Goal: Task Accomplishment & Management: Manage account settings

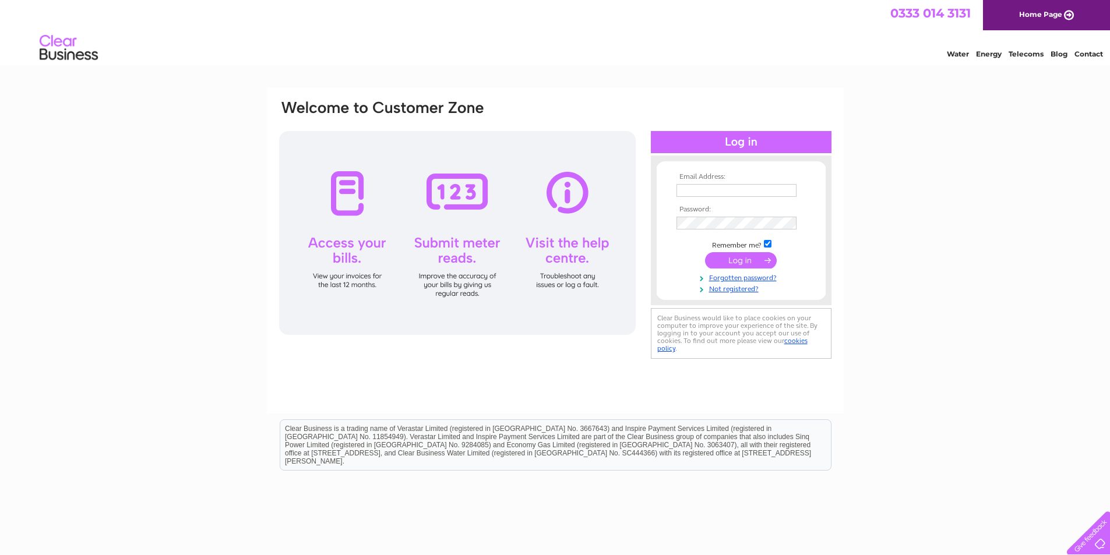
click at [738, 187] on input "text" at bounding box center [736, 190] width 120 height 13
type input "[PERSON_NAME][EMAIL_ADDRESS][DOMAIN_NAME]"
click at [750, 281] on link "Forgotten password?" at bounding box center [742, 277] width 132 height 11
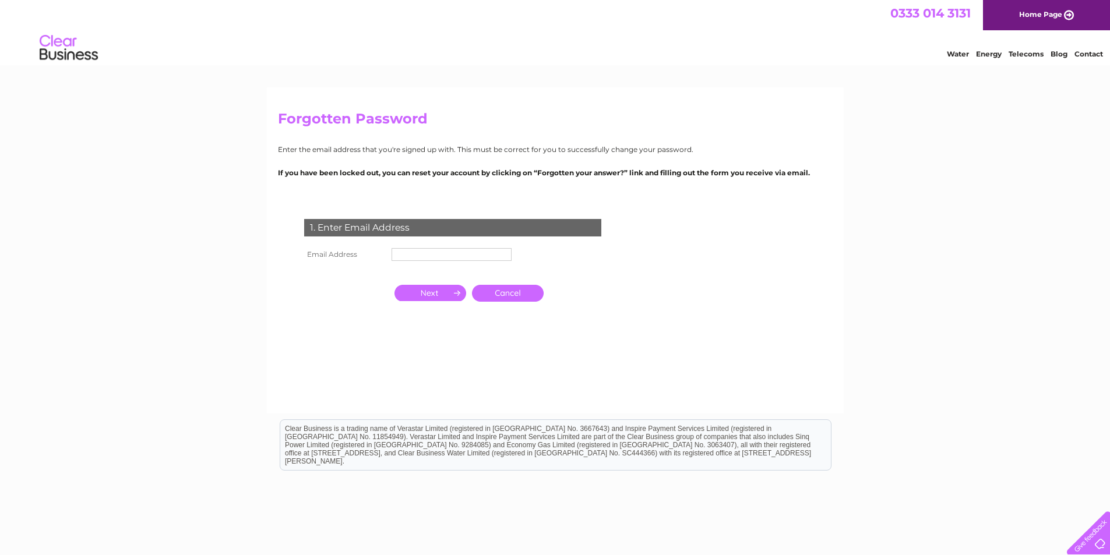
click at [442, 251] on input "text" at bounding box center [452, 254] width 120 height 13
type input "charlene@jhptransport.co.uk"
click at [454, 292] on input "button" at bounding box center [430, 294] width 72 height 16
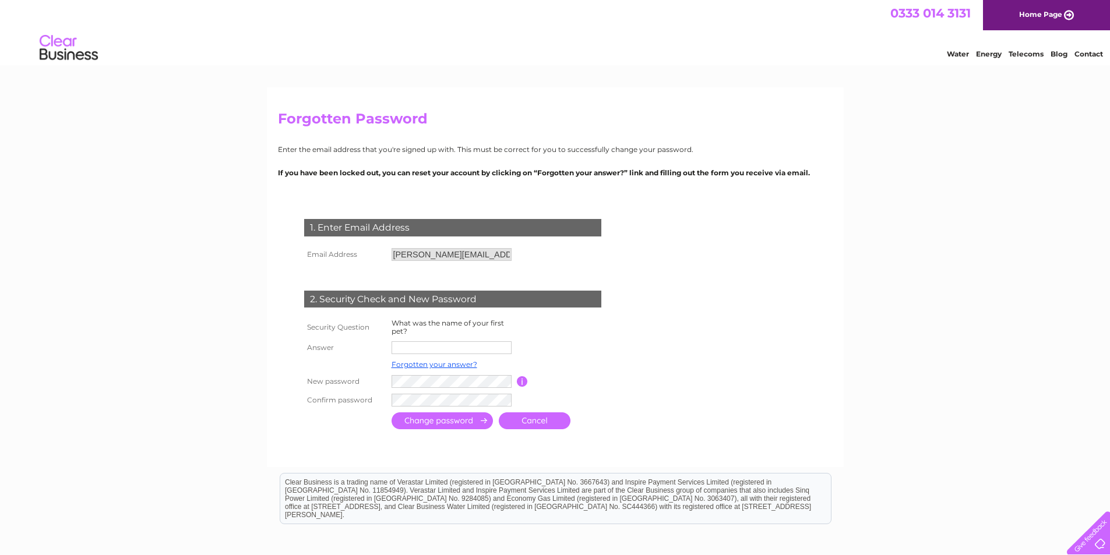
click at [428, 346] on input "text" at bounding box center [452, 347] width 120 height 13
type input "Sophie"
click at [482, 422] on input "submit" at bounding box center [442, 421] width 101 height 17
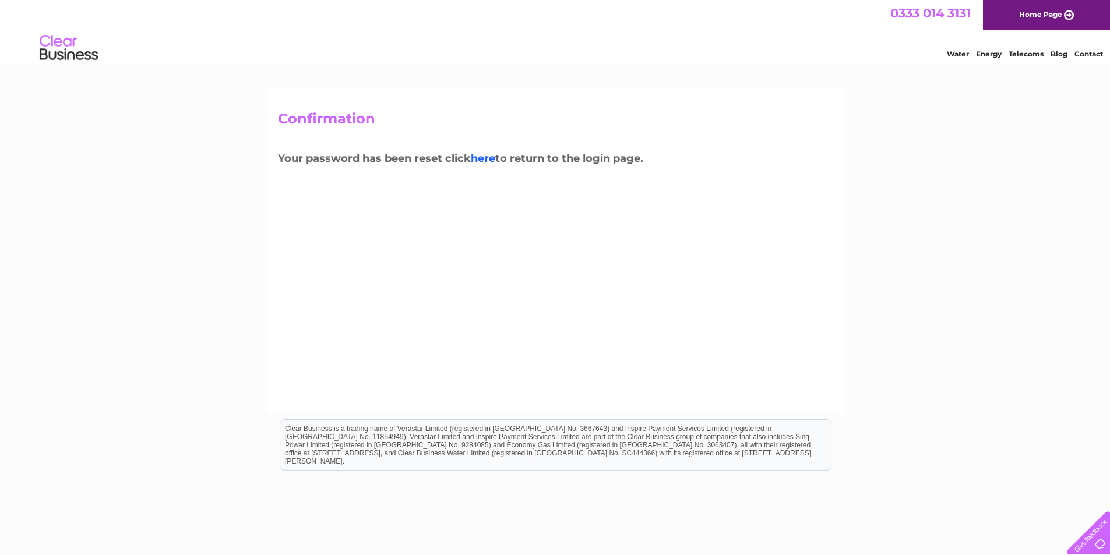
click at [1009, 58] on link "here" at bounding box center [1026, 53] width 35 height 12
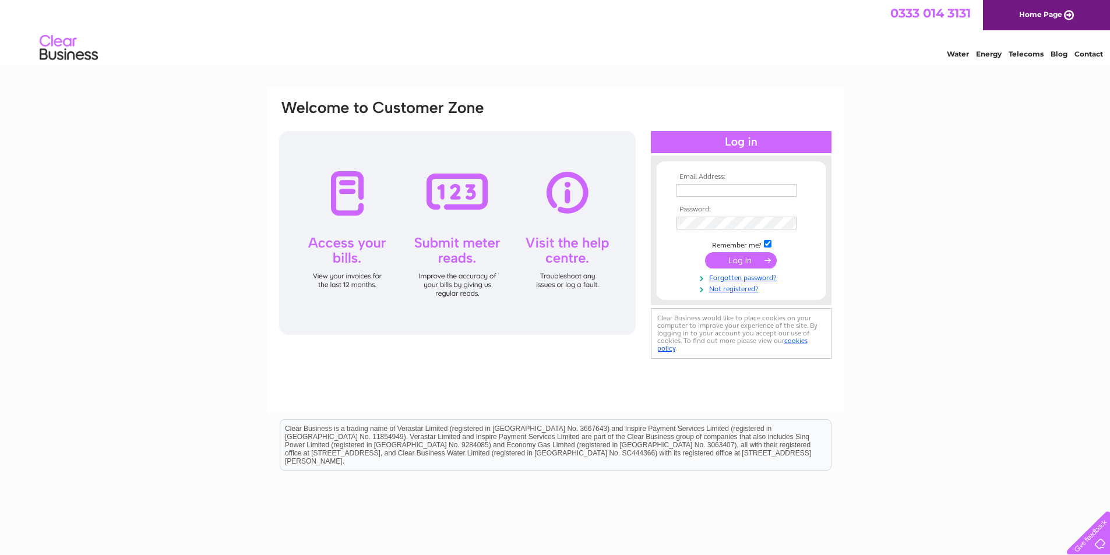
type input "[PERSON_NAME][EMAIL_ADDRESS][DOMAIN_NAME]"
click at [759, 253] on input "submit" at bounding box center [741, 260] width 72 height 16
click at [750, 260] on input "submit" at bounding box center [741, 260] width 72 height 16
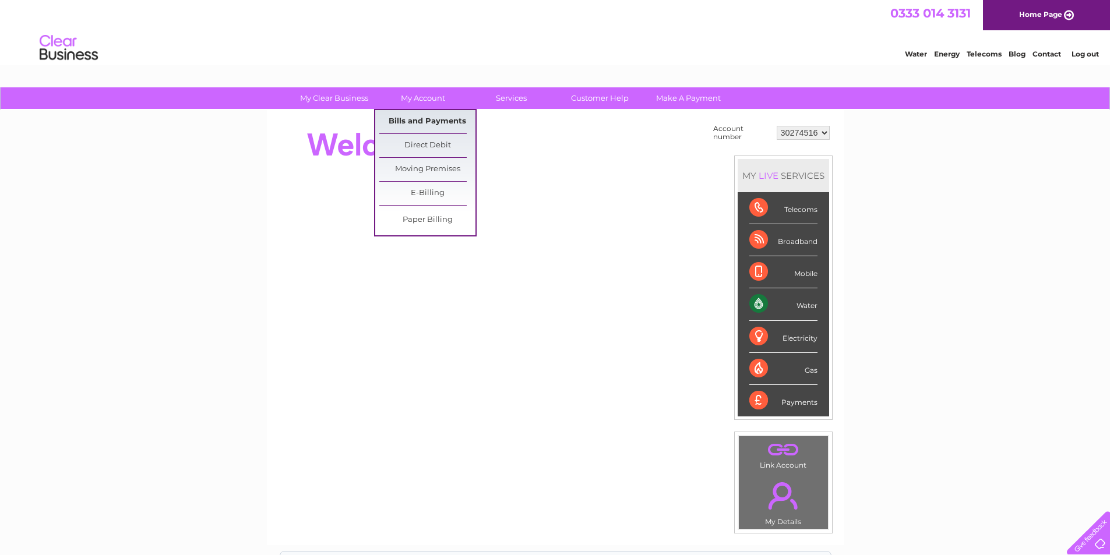
click at [426, 119] on link "Bills and Payments" at bounding box center [427, 121] width 96 height 23
click at [429, 118] on link "Bills and Payments" at bounding box center [427, 121] width 96 height 23
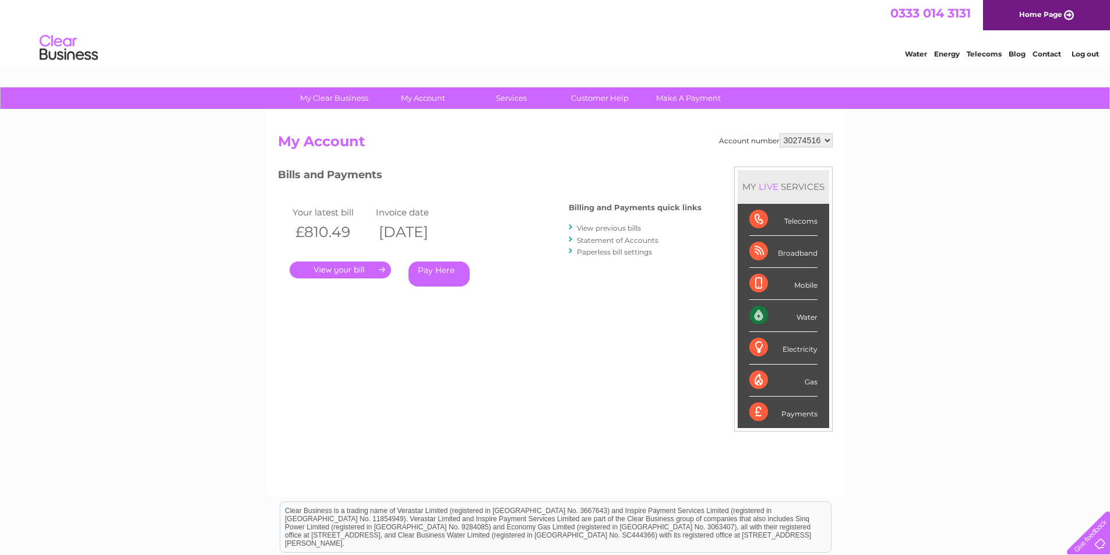
click at [347, 271] on link "." at bounding box center [340, 270] width 101 height 17
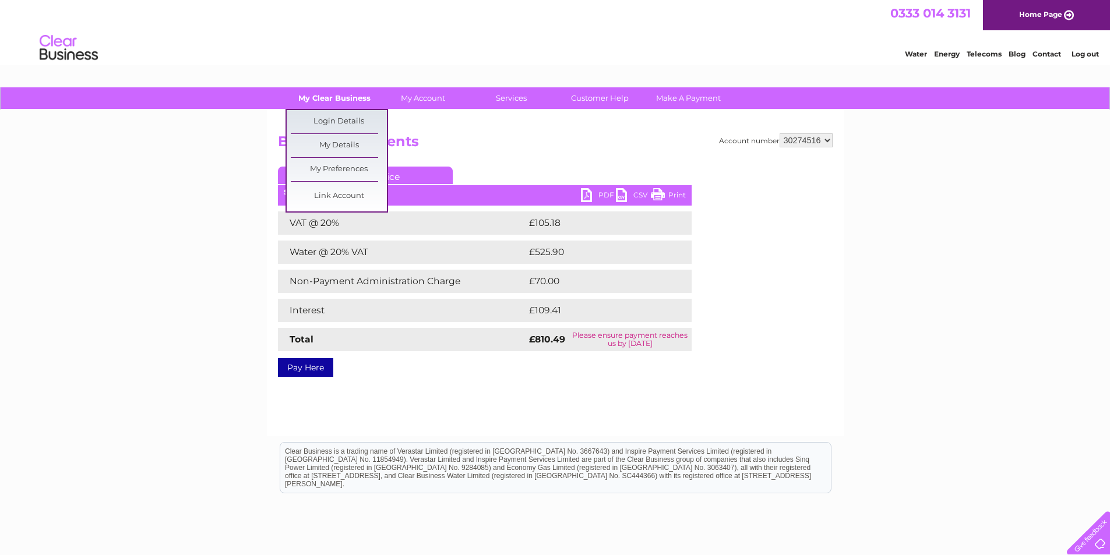
click at [344, 96] on link "My Clear Business" at bounding box center [334, 98] width 96 height 22
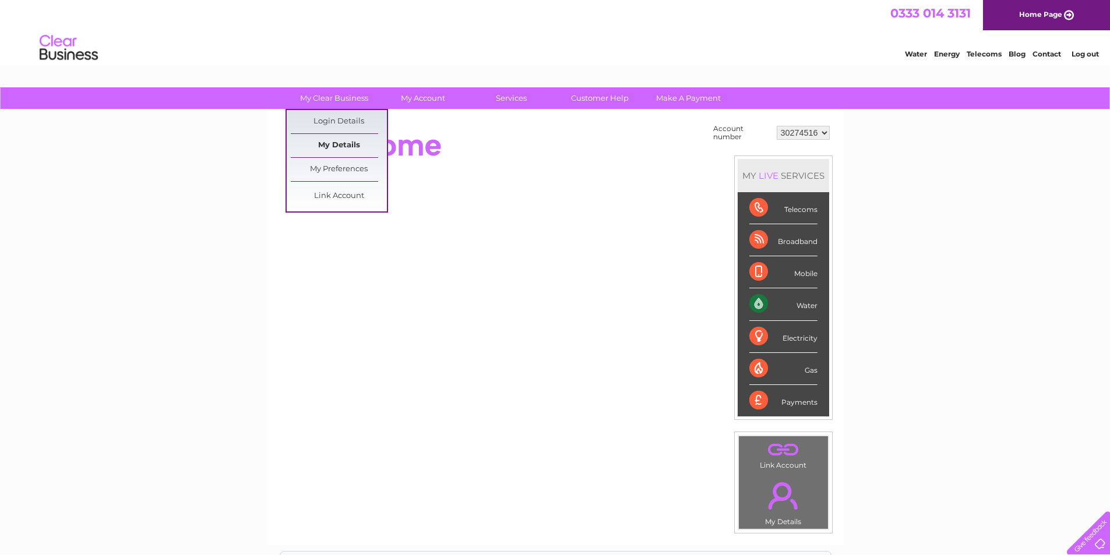
click at [332, 146] on link "My Details" at bounding box center [339, 145] width 96 height 23
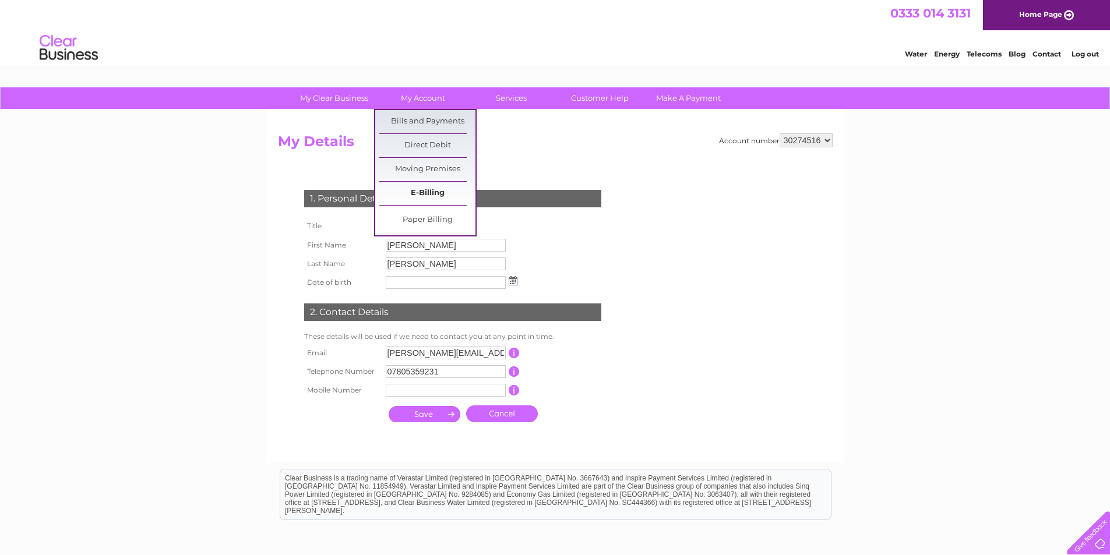
click at [435, 195] on link "E-Billing" at bounding box center [427, 193] width 96 height 23
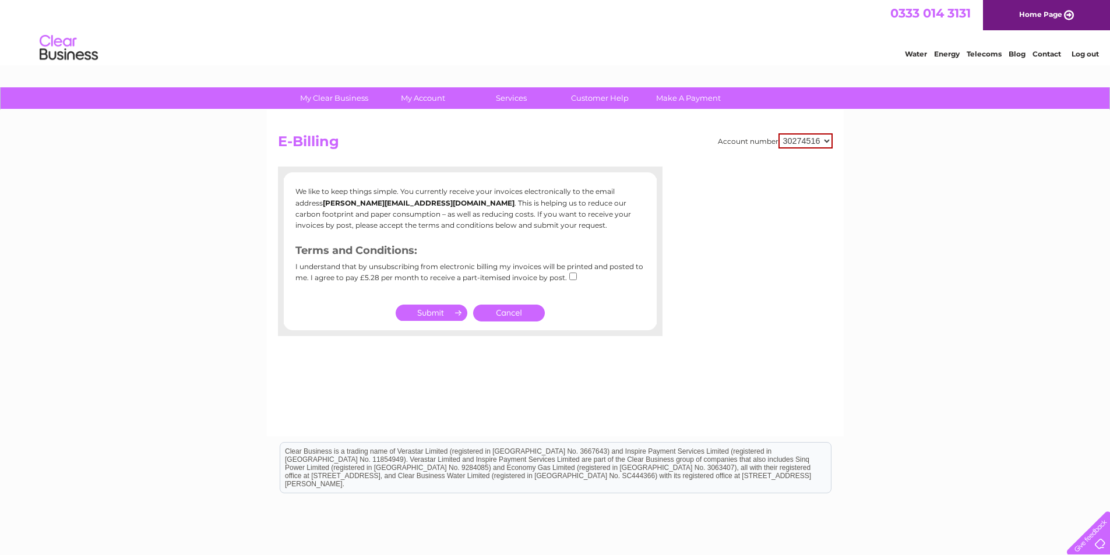
click at [442, 306] on input "submit" at bounding box center [432, 313] width 72 height 16
click at [570, 276] on input "checkbox" at bounding box center [573, 277] width 8 height 8
checkbox input "true"
click at [446, 312] on input "submit" at bounding box center [432, 313] width 72 height 16
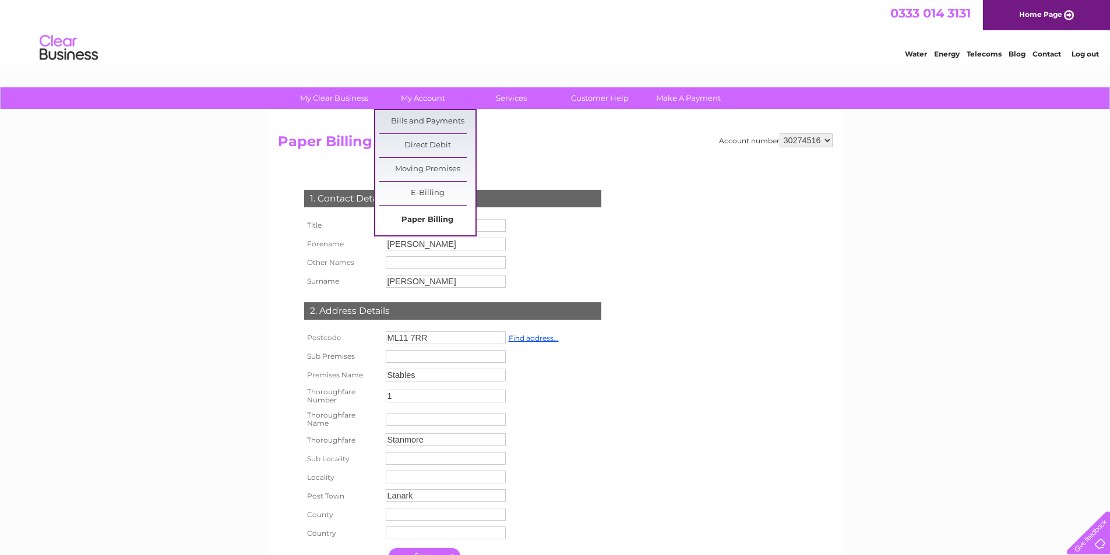
click at [427, 215] on link "Paper Billing" at bounding box center [427, 220] width 96 height 23
click at [421, 216] on link "Paper Billing" at bounding box center [427, 220] width 96 height 23
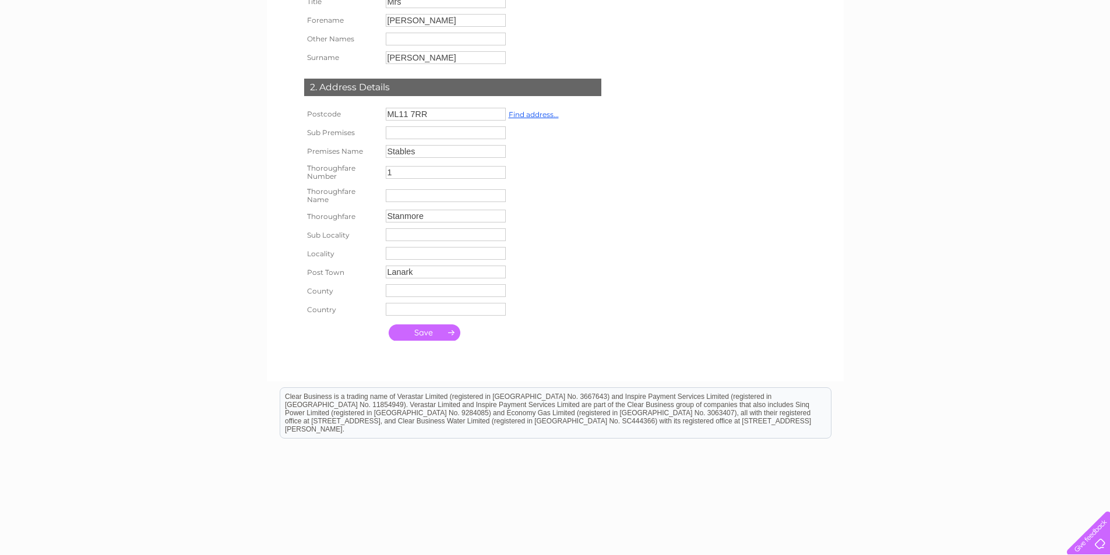
scroll to position [258, 0]
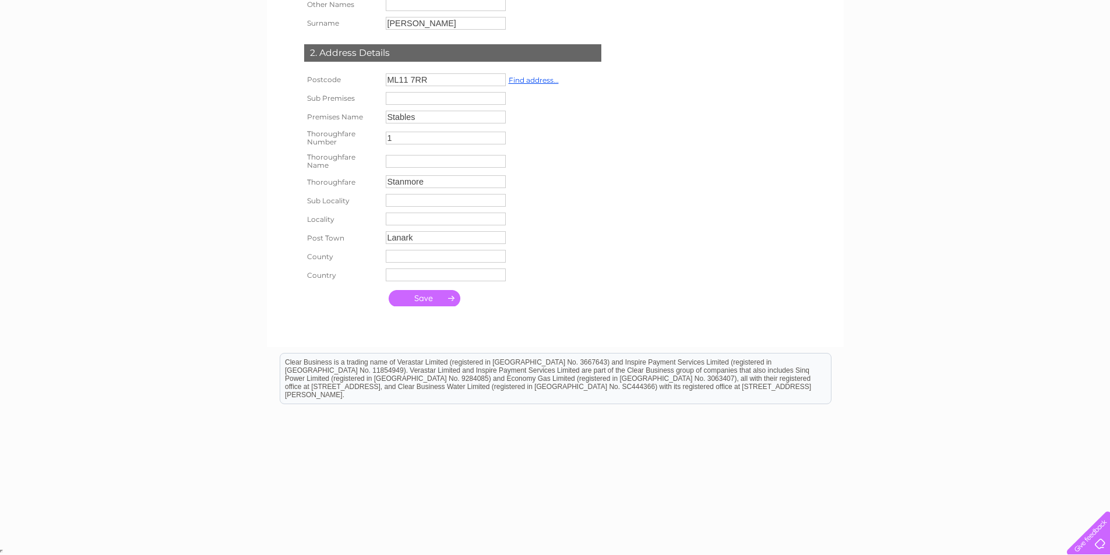
click at [442, 302] on input "submit" at bounding box center [425, 298] width 72 height 16
click at [437, 298] on input "submit" at bounding box center [425, 298] width 72 height 16
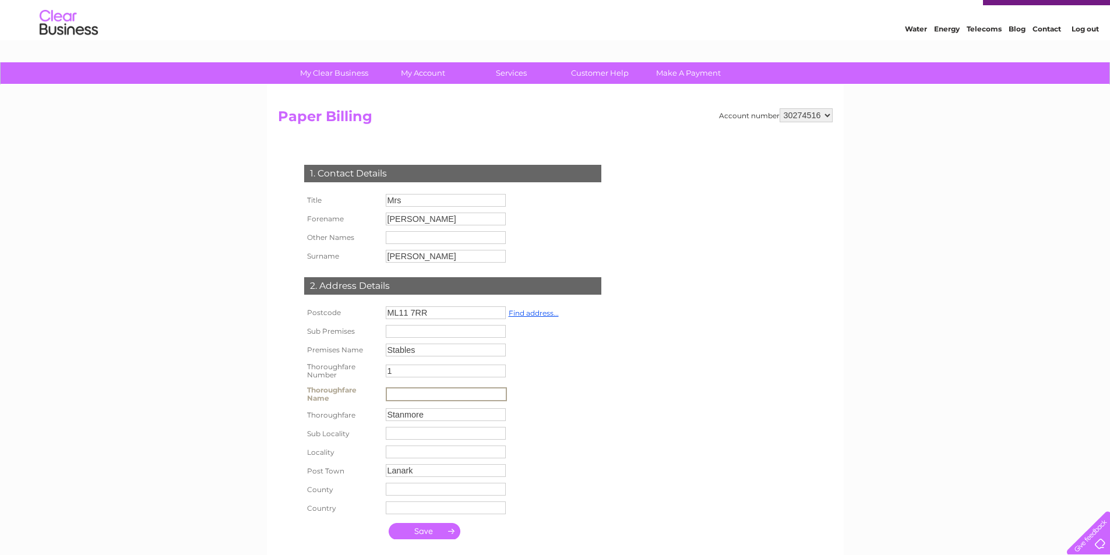
scroll to position [0, 0]
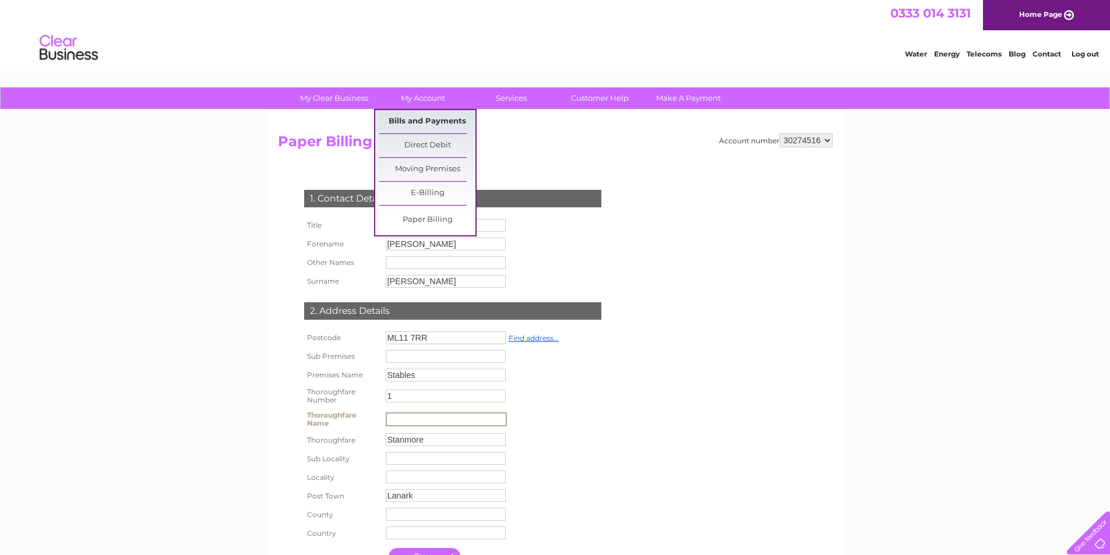
click at [405, 121] on link "Bills and Payments" at bounding box center [427, 121] width 96 height 23
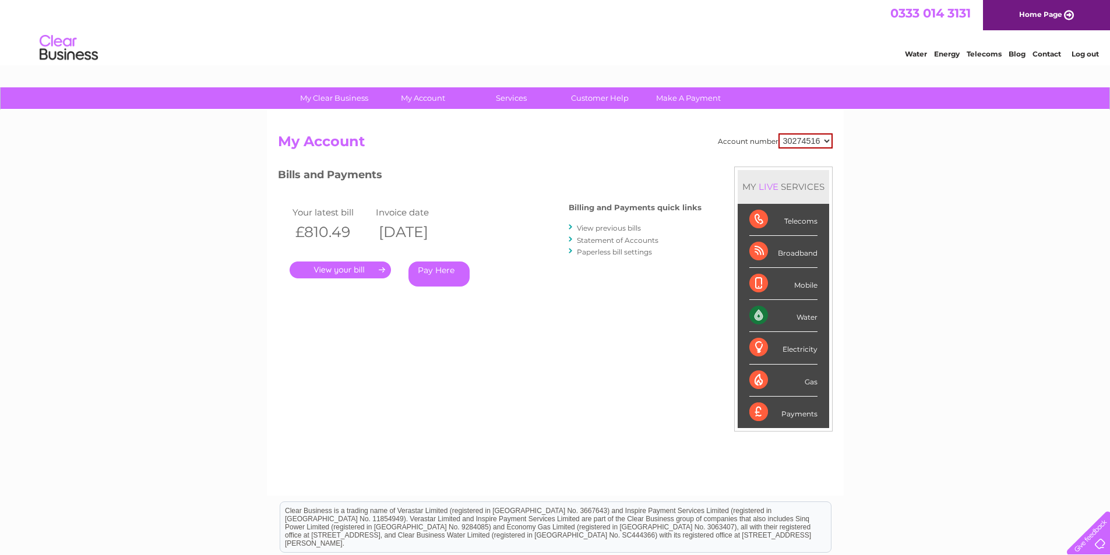
click at [622, 228] on link "View previous bills" at bounding box center [609, 228] width 64 height 9
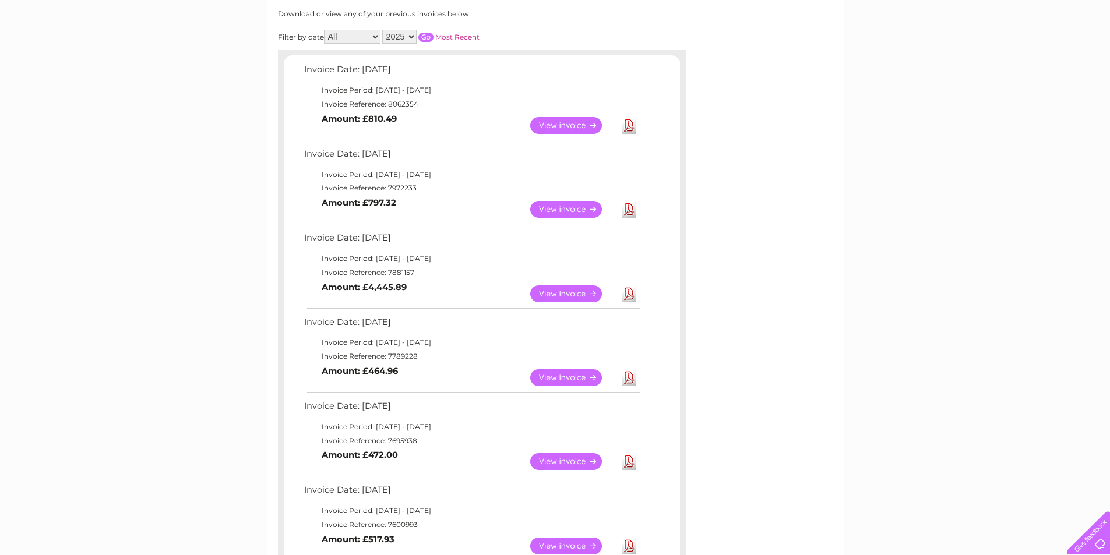
scroll to position [175, 0]
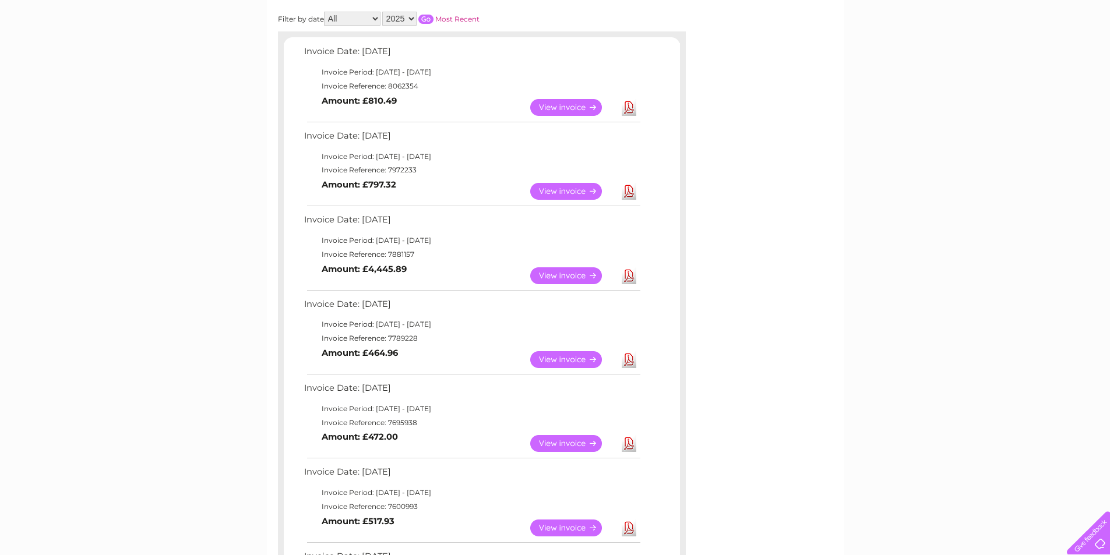
click at [562, 278] on link "View" at bounding box center [573, 275] width 86 height 17
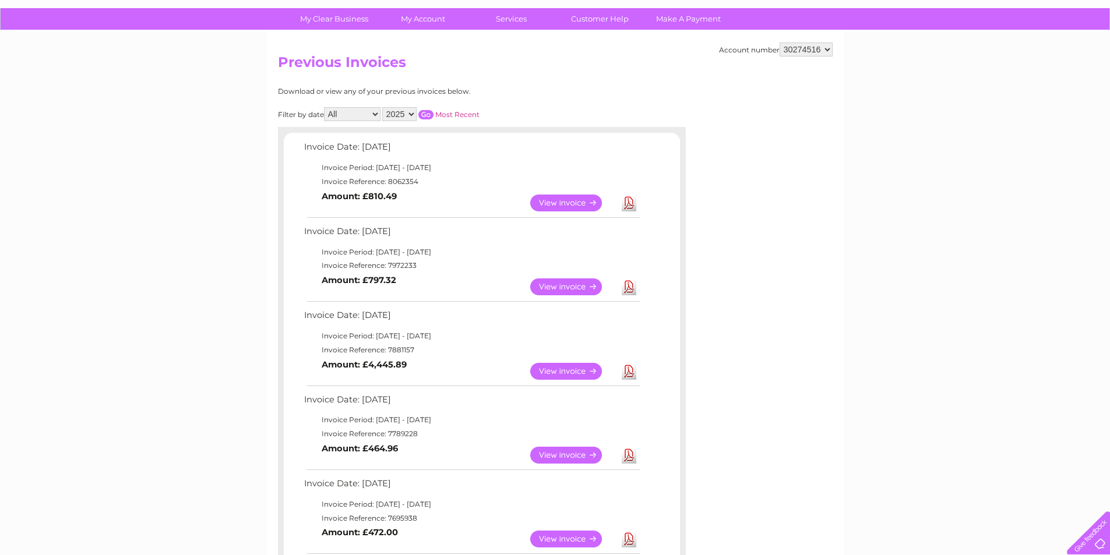
scroll to position [59, 0]
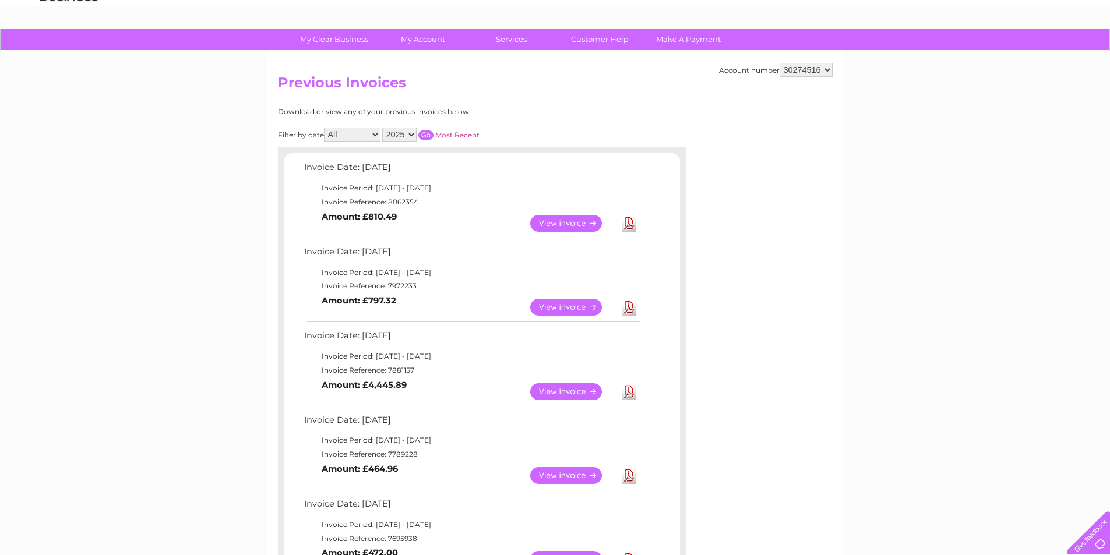
click at [548, 392] on link "View" at bounding box center [573, 391] width 86 height 17
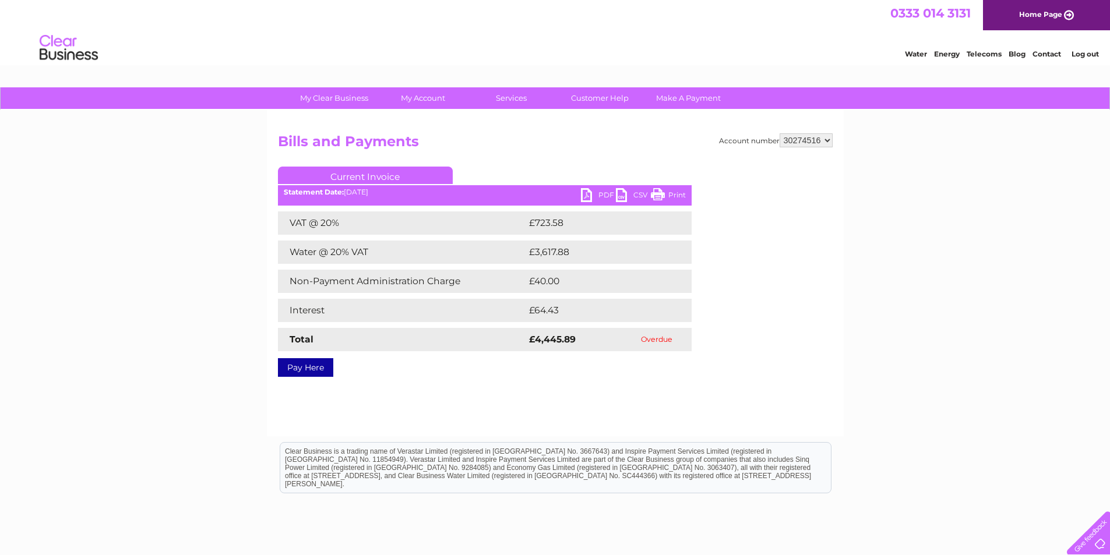
click at [589, 194] on link "PDF" at bounding box center [598, 196] width 35 height 17
